Goal: Task Accomplishment & Management: Manage account settings

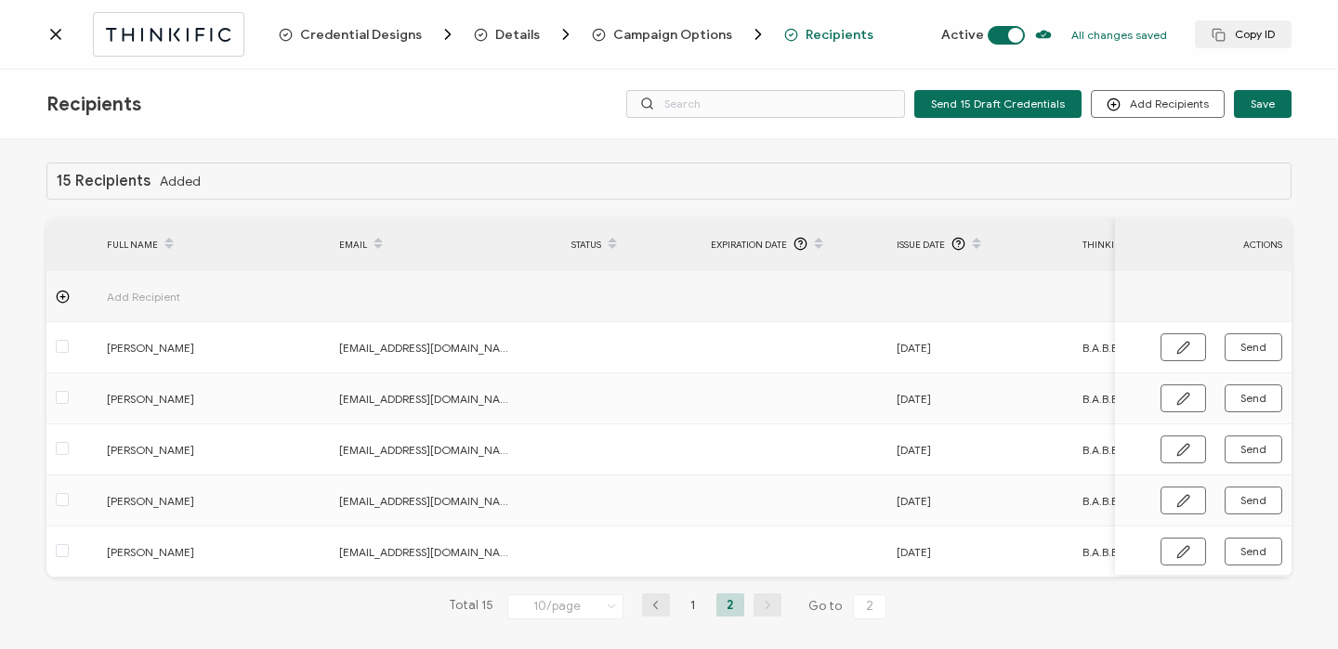
click at [52, 40] on icon at bounding box center [55, 34] width 19 height 19
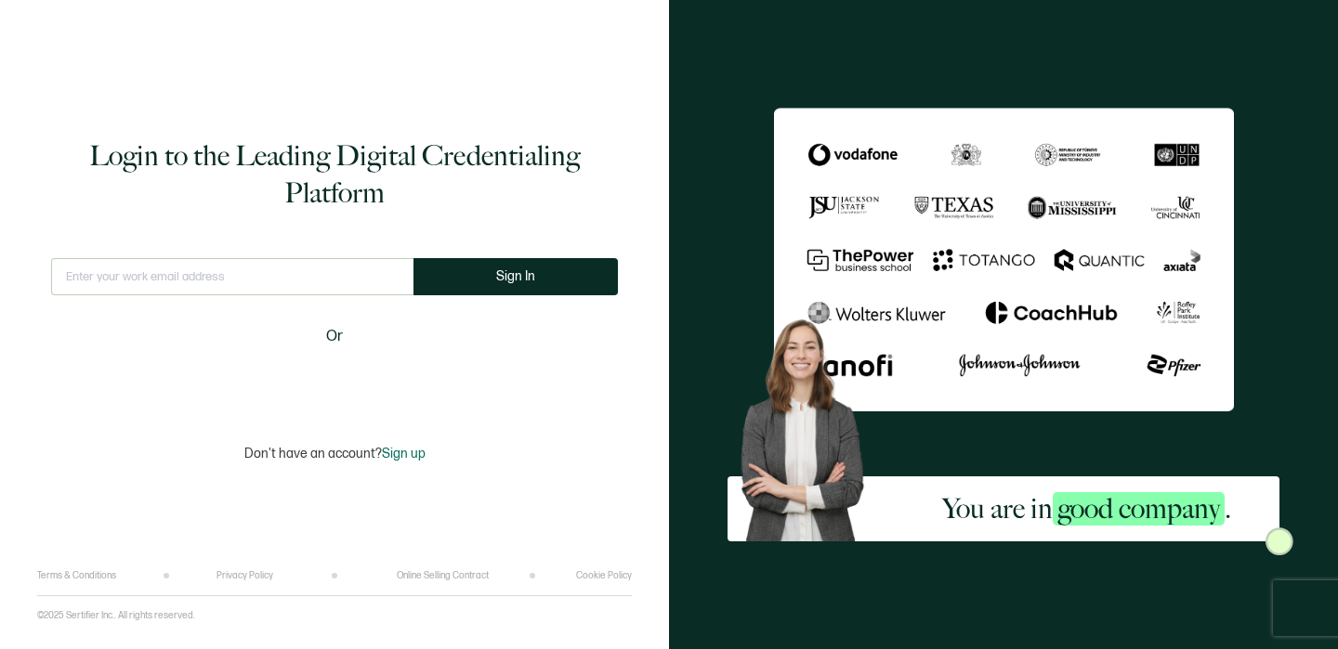
click at [194, 277] on input "text" at bounding box center [232, 276] width 362 height 37
type input "[EMAIL_ADDRESS][DOMAIN_NAME]"
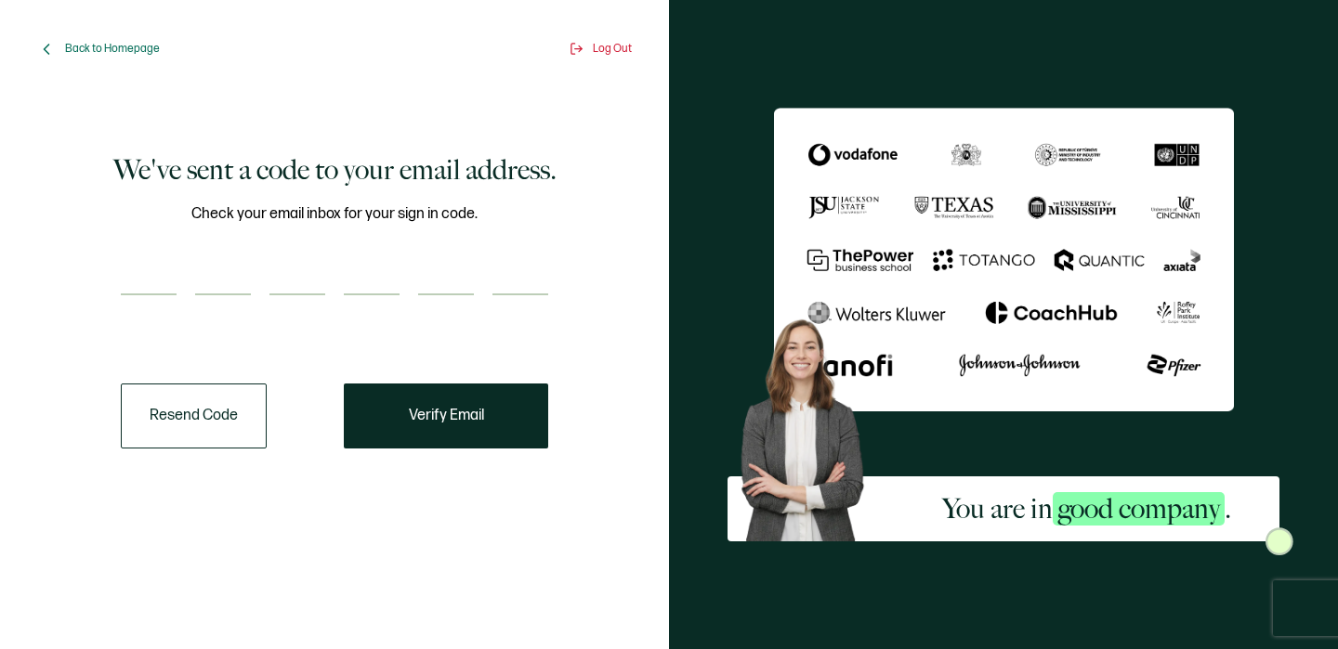
click at [150, 280] on input "number" at bounding box center [149, 276] width 56 height 37
type input "7"
type input "6"
type input "5"
type input "9"
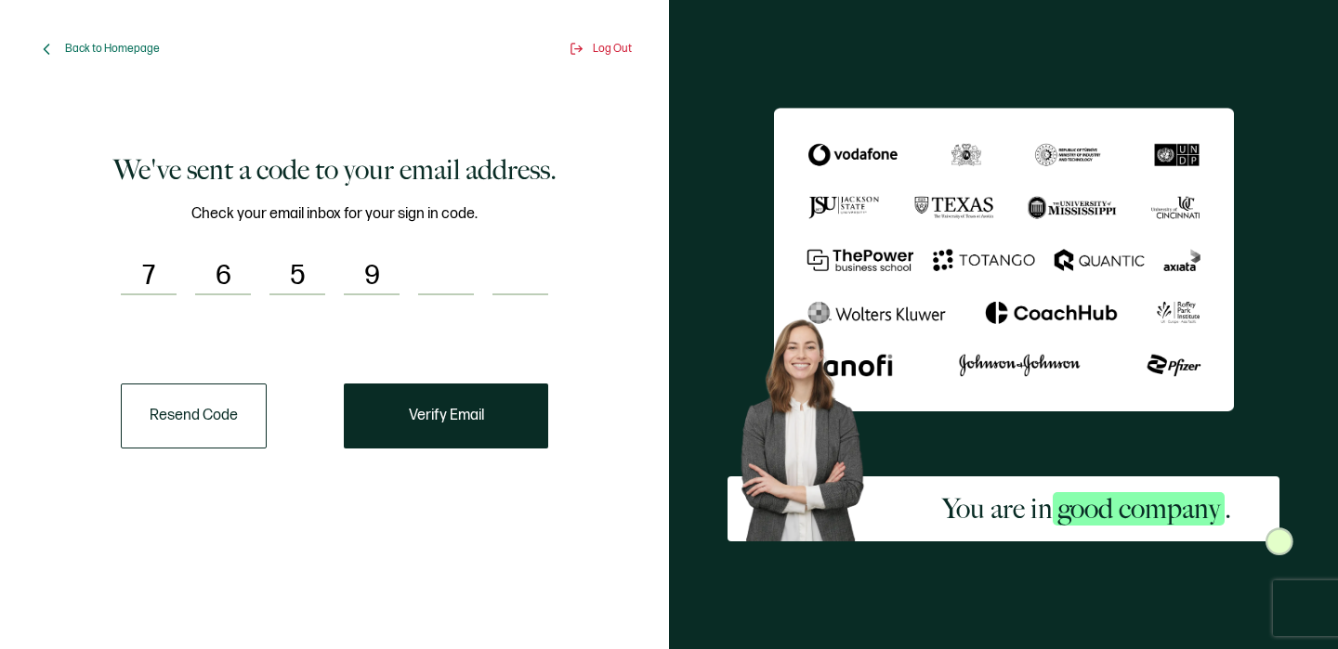
type input "7"
type input "6"
